Goal: Transaction & Acquisition: Book appointment/travel/reservation

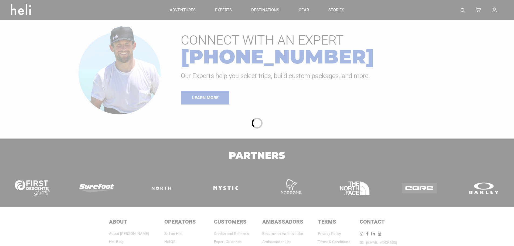
type input "Heli Skiing"
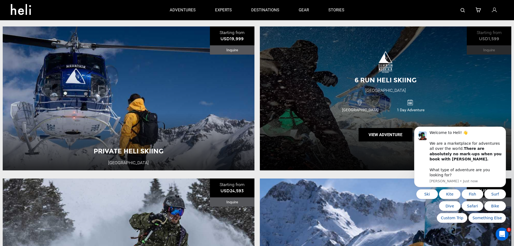
scroll to position [209, 0]
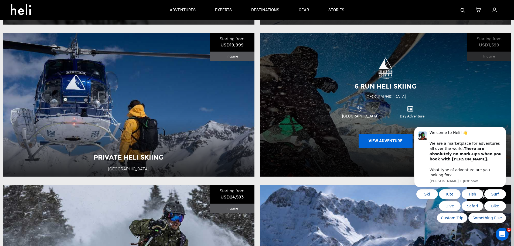
click at [388, 143] on button "View Adventure" at bounding box center [386, 140] width 54 height 13
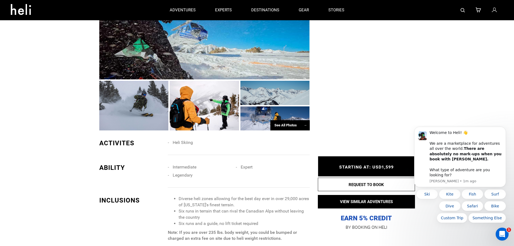
scroll to position [324, 0]
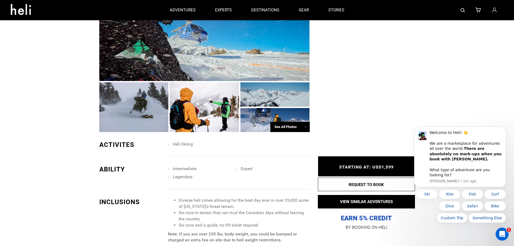
type input "Heli Skiing"
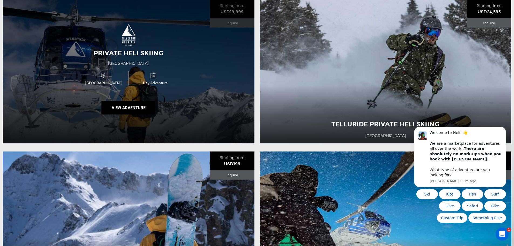
scroll to position [243, 0]
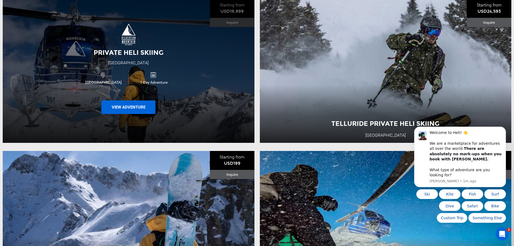
click at [138, 111] on button "View Adventure" at bounding box center [128, 106] width 54 height 13
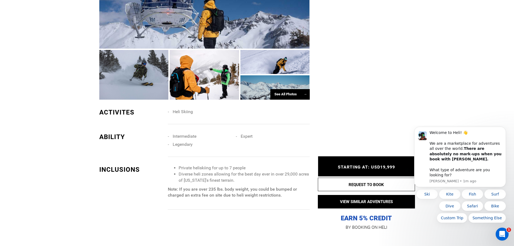
scroll to position [378, 0]
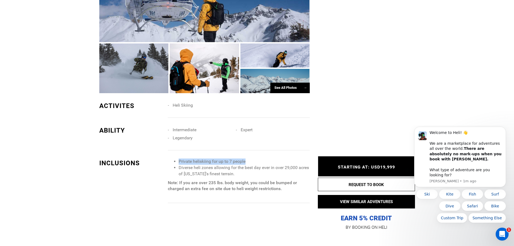
drag, startPoint x: 246, startPoint y: 154, endPoint x: 175, endPoint y: 155, distance: 71.0
click at [179, 158] on li "Private heliskiing for up to 7 people" at bounding box center [244, 161] width 131 height 6
click at [209, 158] on li "Private heliskiing for up to 7 people" at bounding box center [244, 161] width 131 height 6
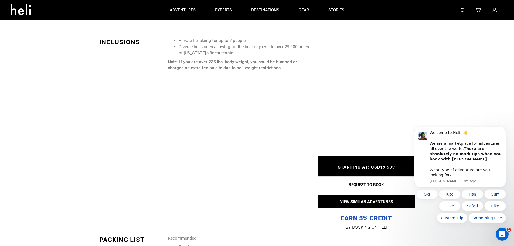
scroll to position [486, 0]
